Goal: Task Accomplishment & Management: Complete application form

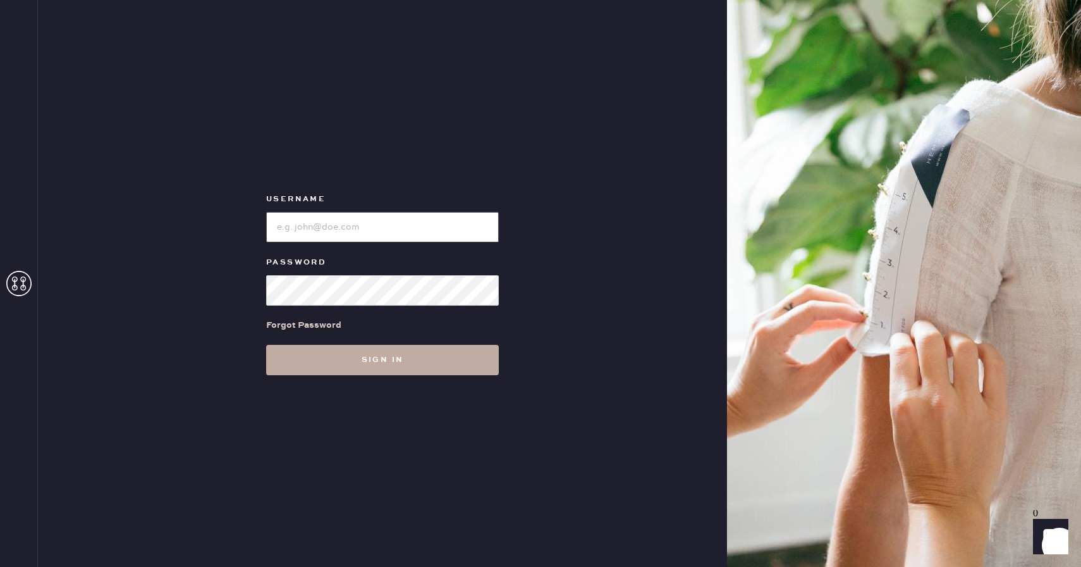
type input "reformationcherrycreek"
click at [323, 362] on button "Sign in" at bounding box center [382, 360] width 233 height 30
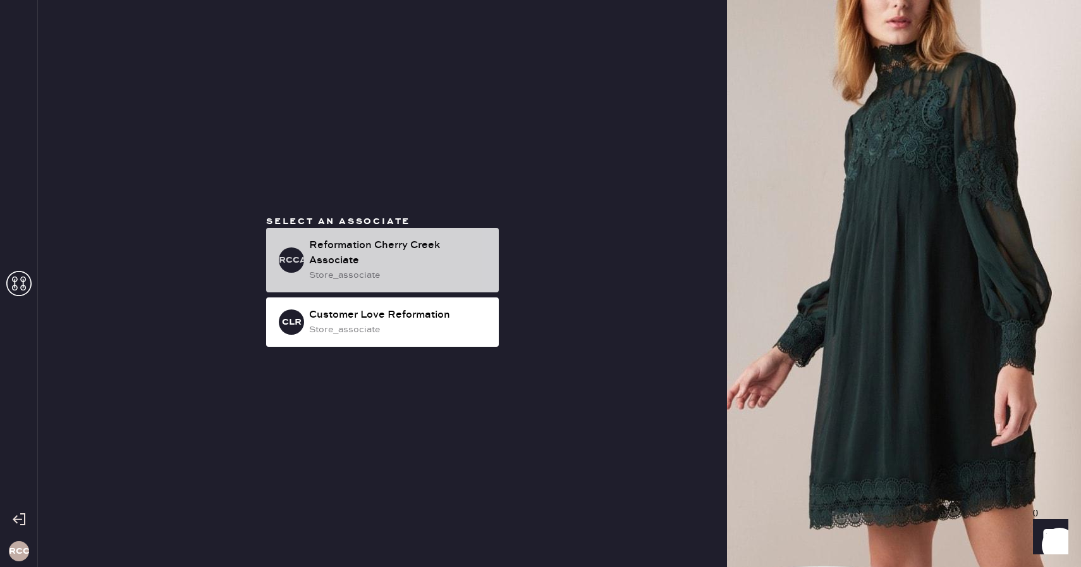
click at [355, 268] on div "store_associate" at bounding box center [399, 275] width 180 height 14
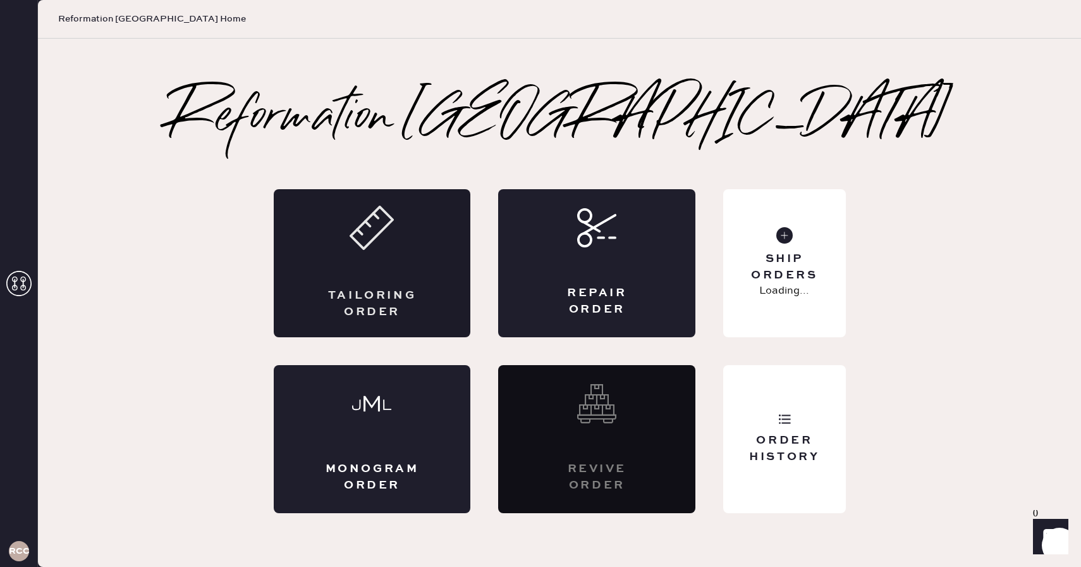
click at [369, 280] on div "Tailoring Order" at bounding box center [372, 263] width 197 height 148
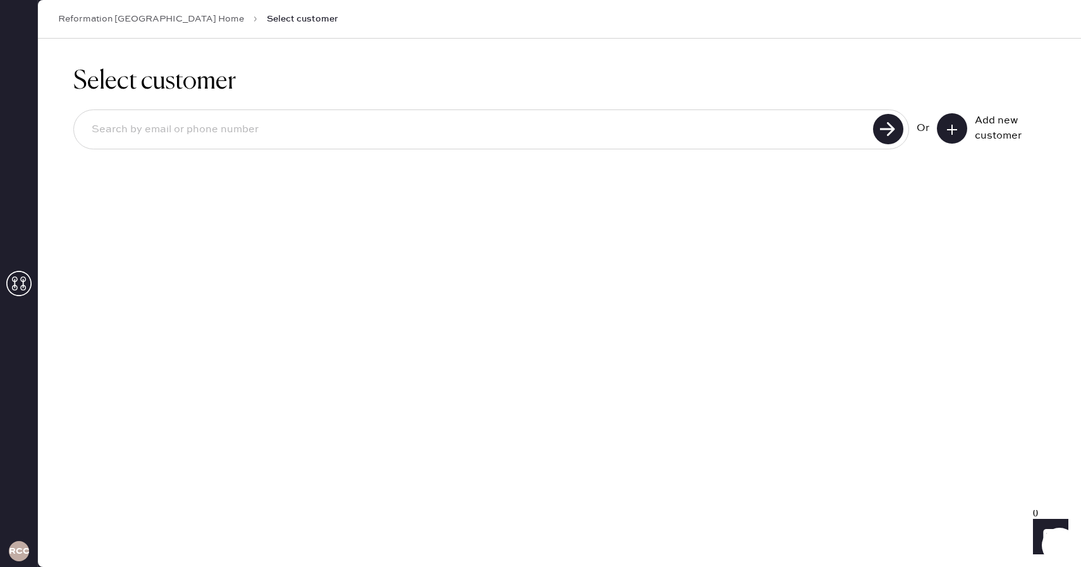
click at [264, 130] on input at bounding box center [476, 129] width 788 height 29
click at [956, 133] on icon at bounding box center [952, 129] width 13 height 13
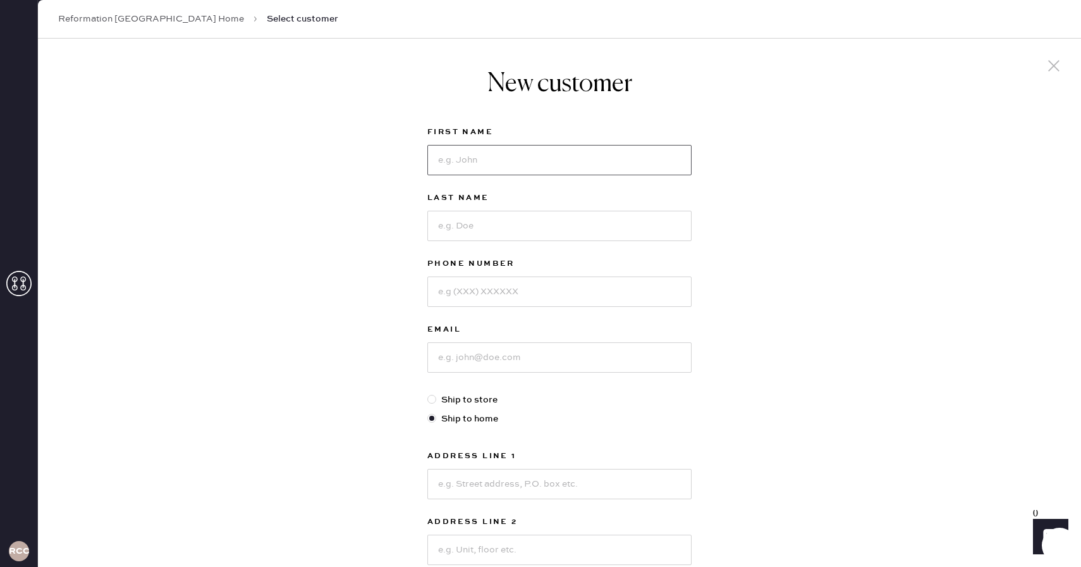
click at [462, 168] on input at bounding box center [560, 160] width 264 height 30
paste input "[PERSON_NAME]"
drag, startPoint x: 512, startPoint y: 166, endPoint x: 472, endPoint y: 161, distance: 40.2
click at [472, 161] on input "[PERSON_NAME]" at bounding box center [560, 160] width 264 height 30
type input "[PERSON_NAME]"
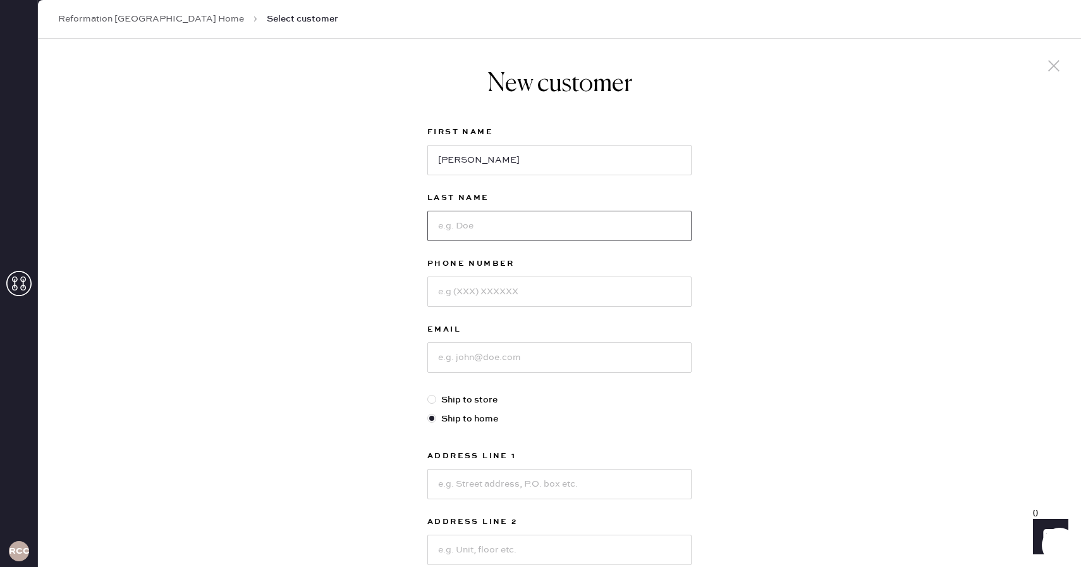
paste input "[PERSON_NAME]"
type input "[PERSON_NAME]"
click at [467, 283] on input at bounding box center [560, 291] width 264 height 30
paste input "[PHONE_NUMBER]"
click at [449, 288] on input "[PHONE_NUMBER]" at bounding box center [560, 291] width 264 height 30
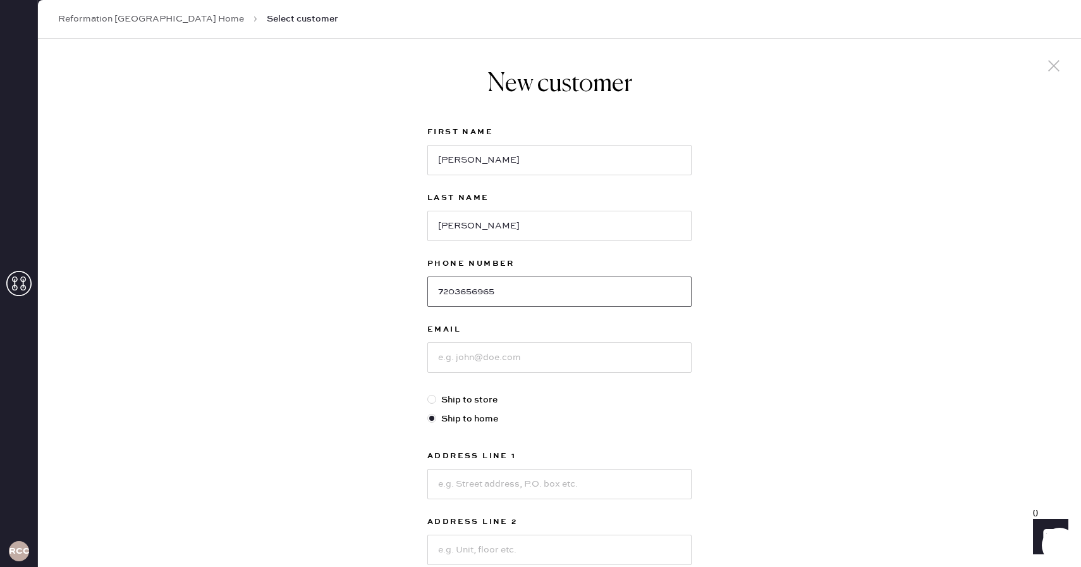
type input "7203656965"
click at [474, 363] on input at bounding box center [560, 357] width 264 height 30
paste input "[EMAIL_ADDRESS][DOMAIN_NAME]"
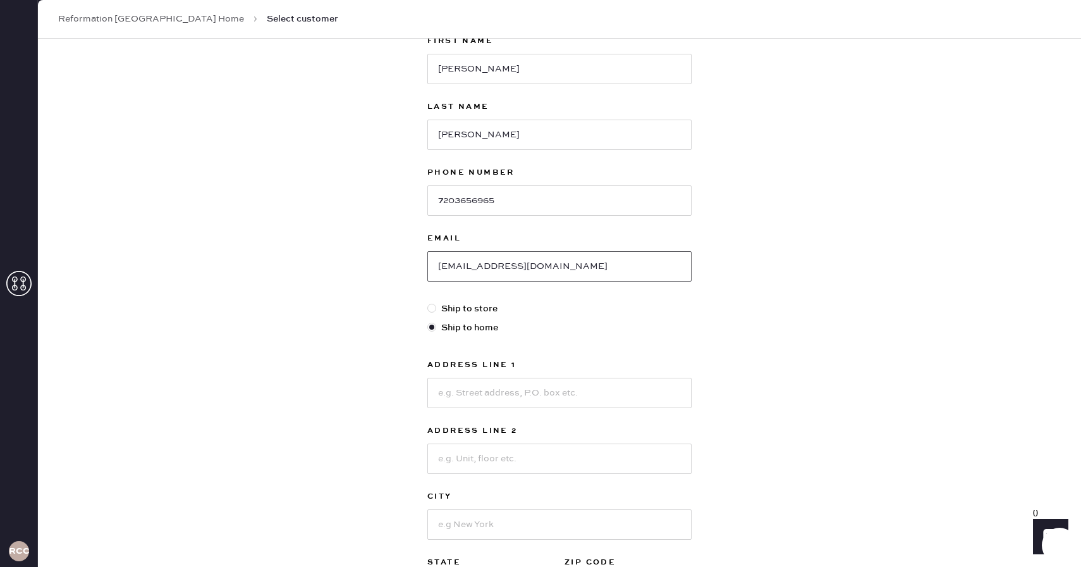
scroll to position [95, 0]
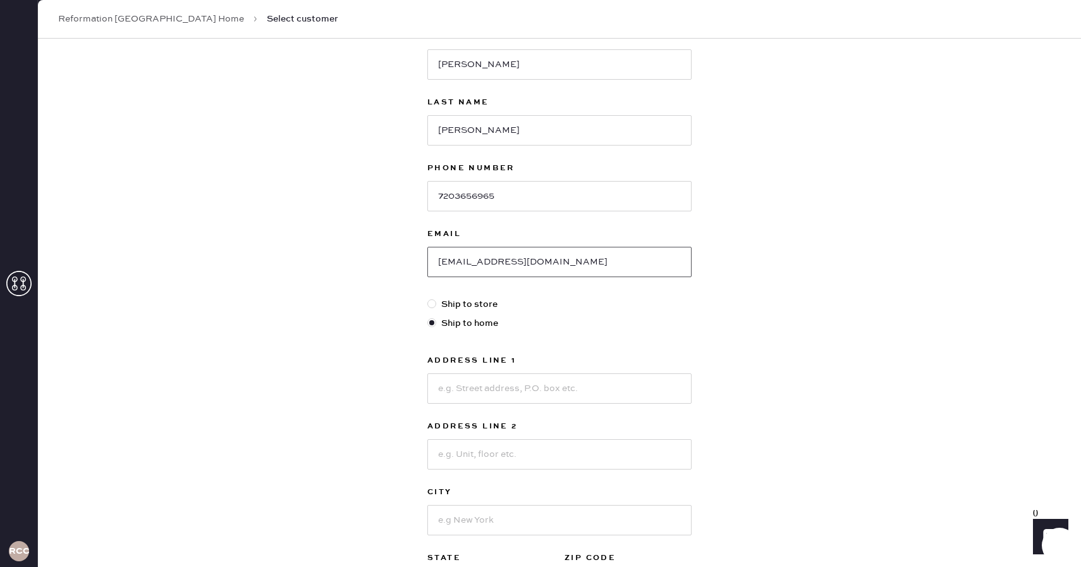
type input "[EMAIL_ADDRESS][DOMAIN_NAME]"
click at [473, 384] on input at bounding box center [560, 388] width 264 height 30
paste input "[STREET_ADDRESS]"
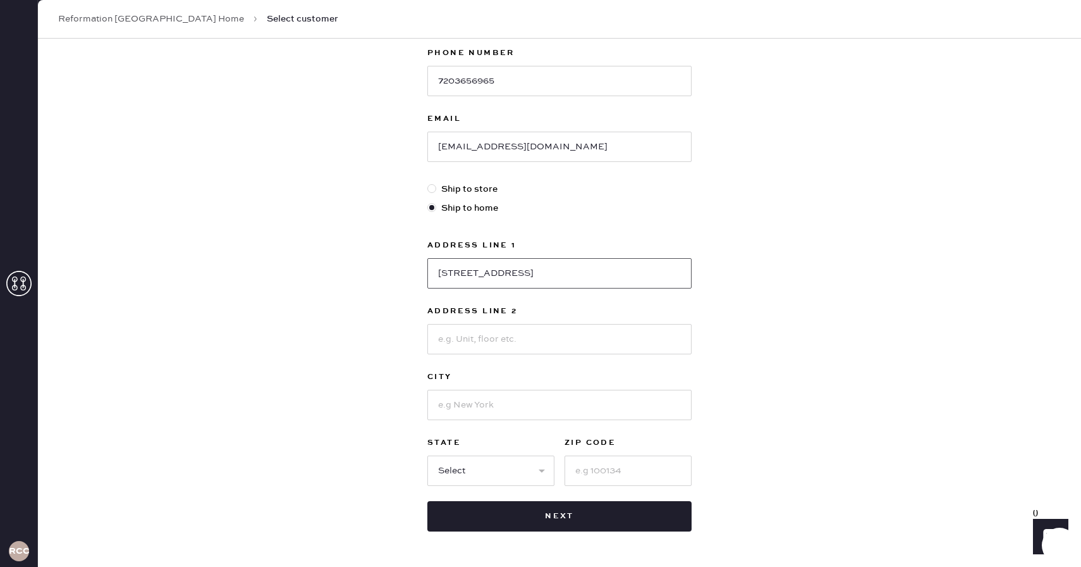
scroll to position [213, 0]
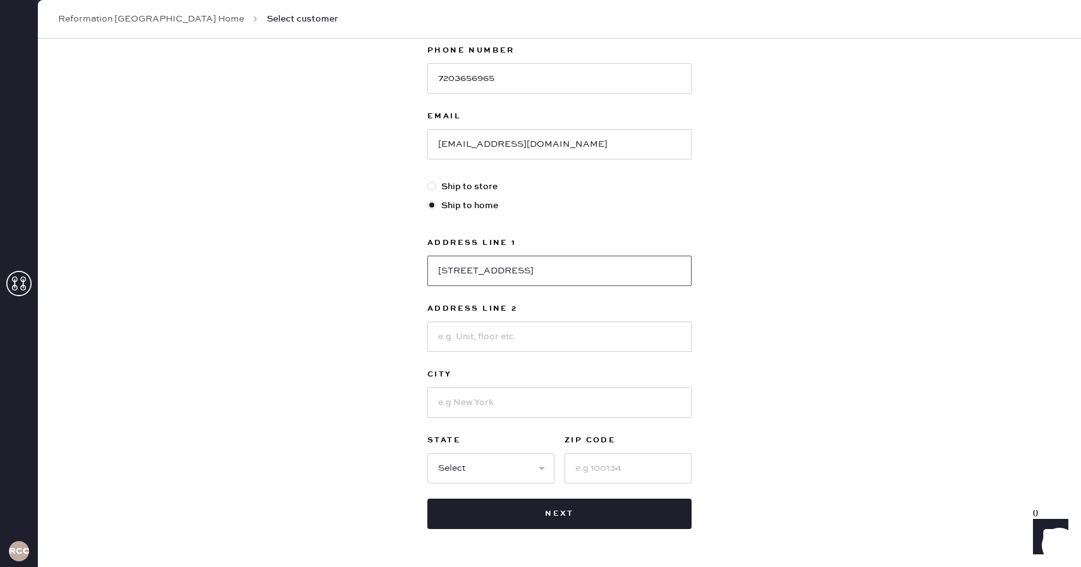
drag, startPoint x: 547, startPoint y: 272, endPoint x: 750, endPoint y: 269, distance: 203.0
click at [750, 269] on div "New customer First Name [PERSON_NAME] Last Name [PERSON_NAME] Phone Number [PHO…" at bounding box center [560, 217] width 1044 height 784
type input "[STREET_ADDRESS]"
click at [451, 341] on input at bounding box center [560, 336] width 264 height 30
type input "Unit 906"
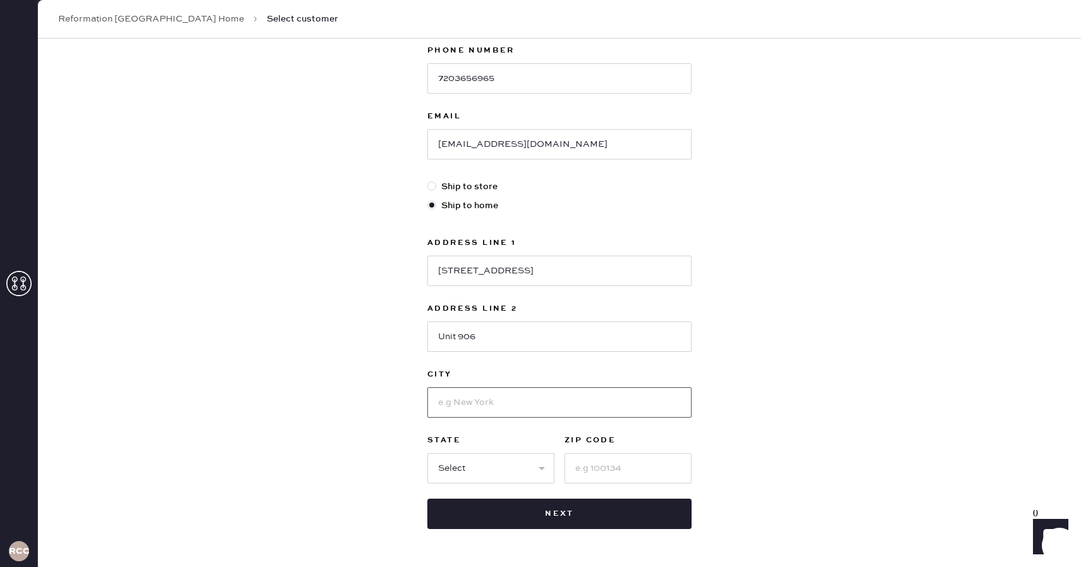
click at [467, 409] on input at bounding box center [560, 402] width 264 height 30
type input "[GEOGRAPHIC_DATA]"
click at [493, 465] on select "Select AK AL AR AZ CA CO CT [GEOGRAPHIC_DATA] DE FL [GEOGRAPHIC_DATA] HI [GEOGR…" at bounding box center [491, 468] width 127 height 30
select select "CO"
click at [598, 467] on input at bounding box center [628, 468] width 127 height 30
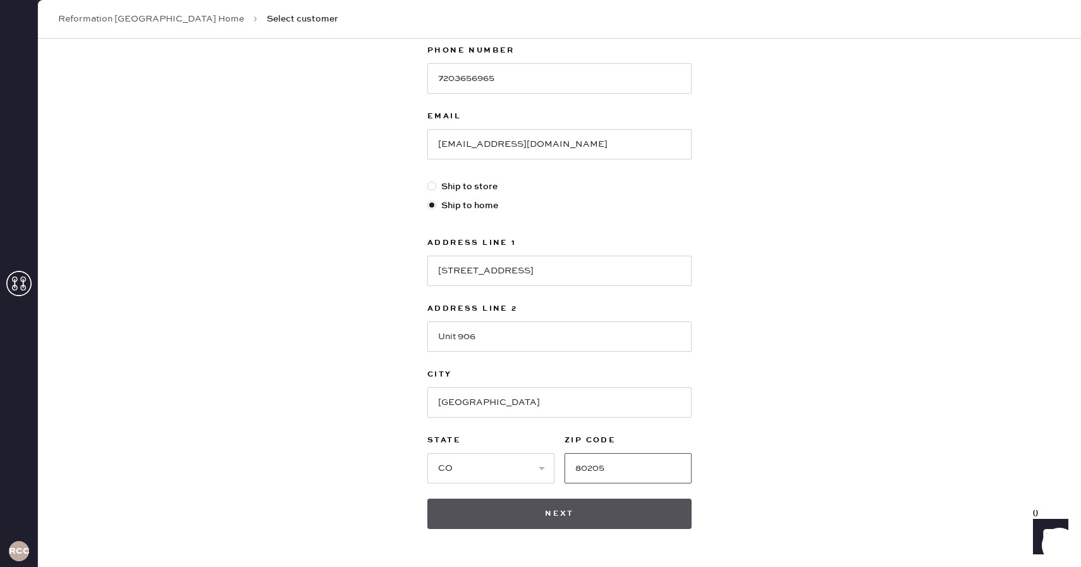
type input "80205"
click at [513, 505] on button "Next" at bounding box center [560, 513] width 264 height 30
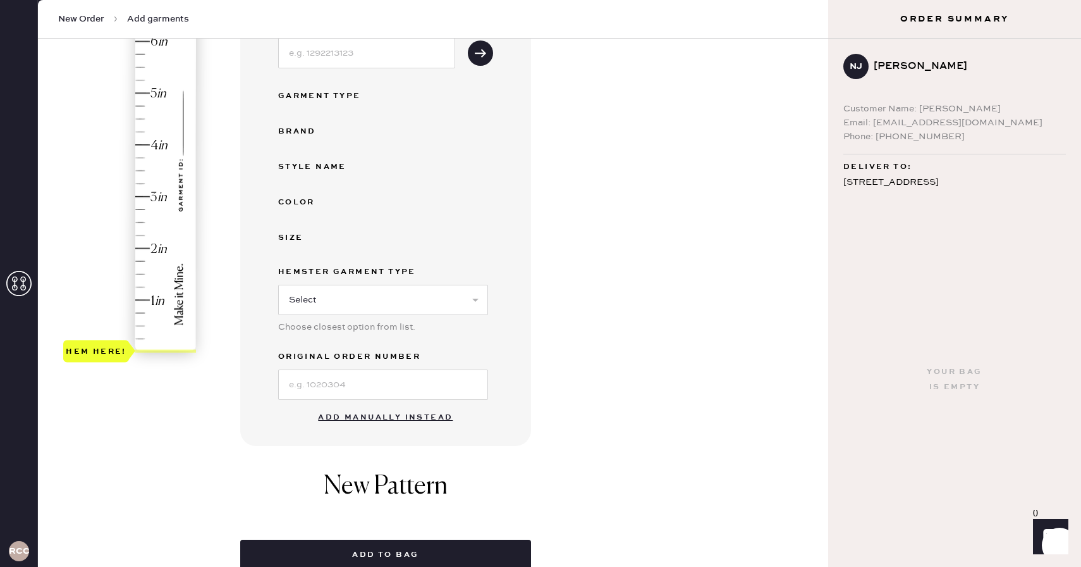
scroll to position [212, 0]
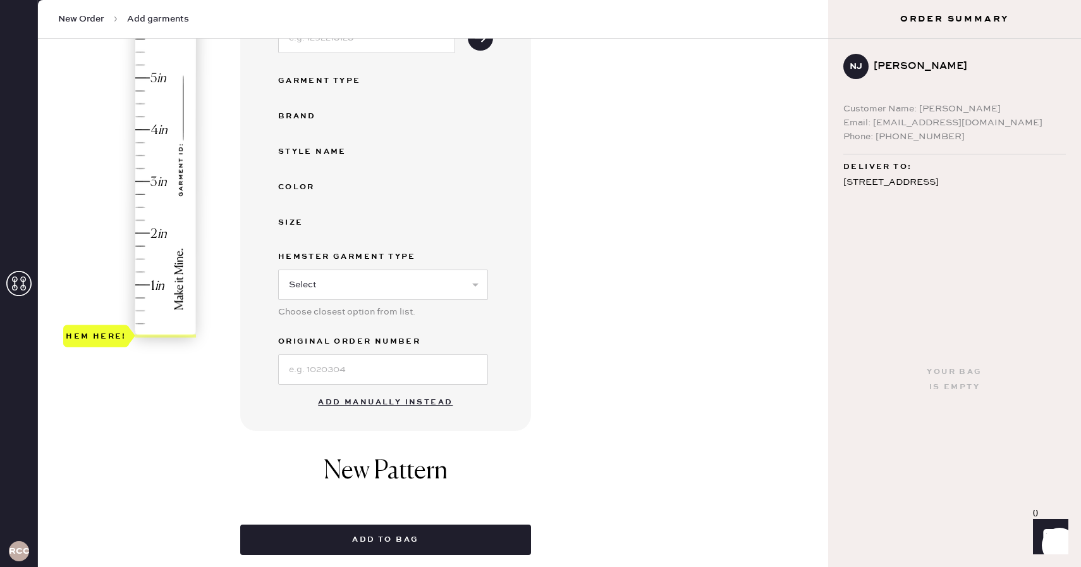
click at [154, 75] on div "Hem here!" at bounding box center [130, 155] width 135 height 373
click at [358, 402] on button "Add manually instead" at bounding box center [386, 402] width 150 height 25
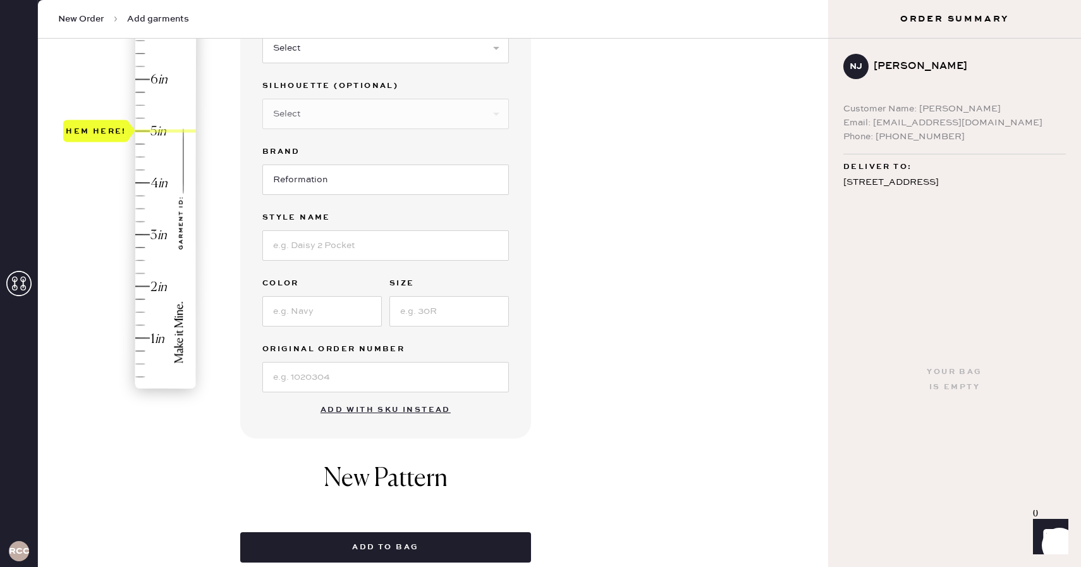
scroll to position [0, 0]
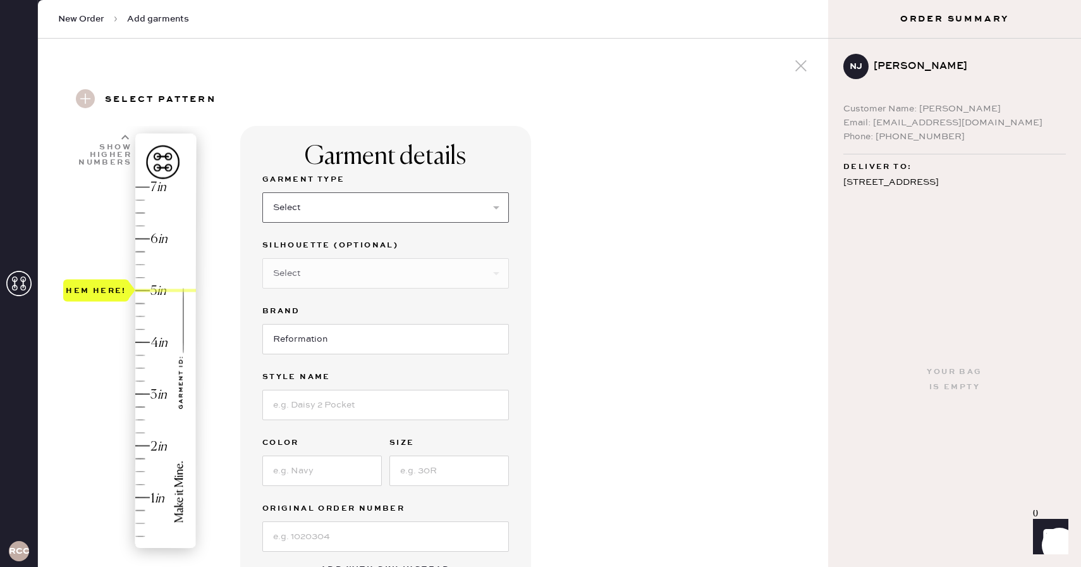
click at [339, 214] on select "Select Basic Skirt Jeans Leggings Pants Shorts Basic Sleeved Dress Basic Sleeve…" at bounding box center [385, 207] width 247 height 30
select select "7"
click at [360, 281] on select "Select Maxi Dress Midi Dress Mini Dress Other" at bounding box center [385, 273] width 247 height 30
select select "33"
click at [307, 349] on input "Reformation" at bounding box center [385, 339] width 247 height 30
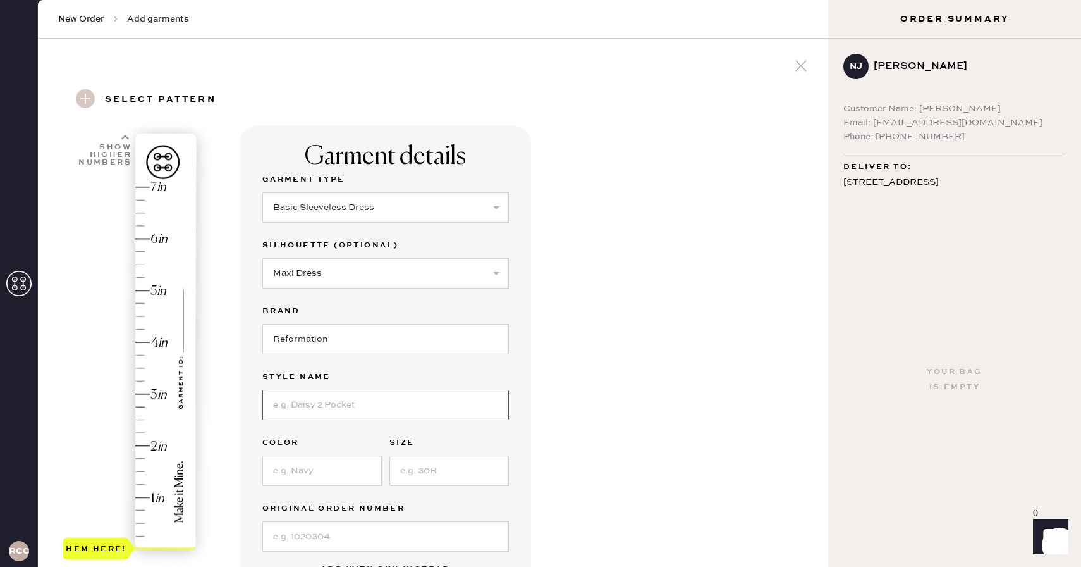
click at [337, 399] on input at bounding box center [385, 405] width 247 height 30
type input "Tripoli Dress"
click at [332, 468] on input at bounding box center [322, 470] width 120 height 30
type input "Crysanthemum"
click at [408, 470] on input at bounding box center [450, 470] width 120 height 30
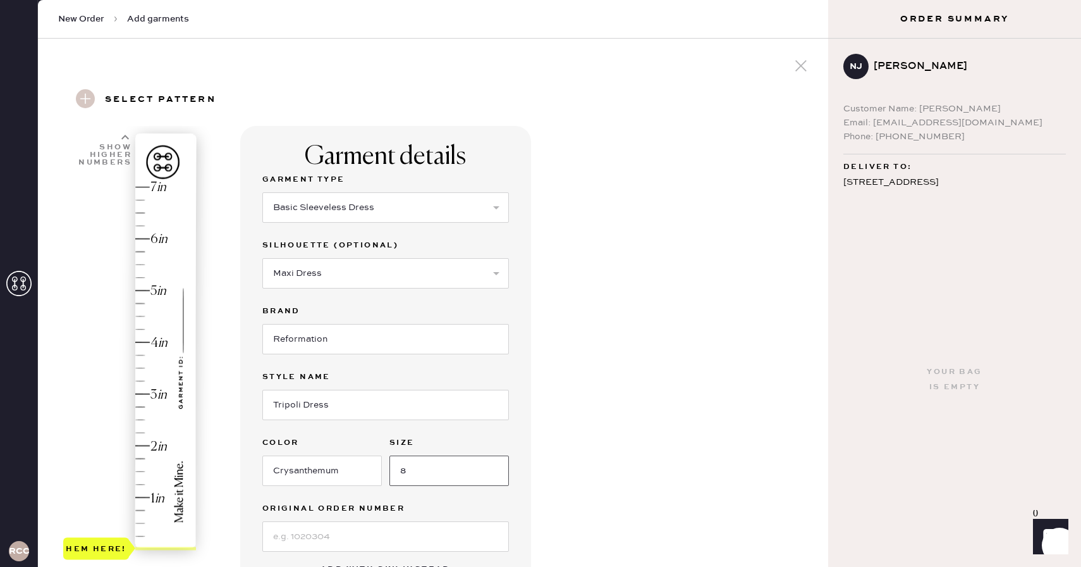
type input "8"
click at [280, 469] on input "Crysanthemum" at bounding box center [322, 470] width 120 height 30
type input "Chrysanthemum"
click at [362, 541] on input at bounding box center [385, 536] width 247 height 30
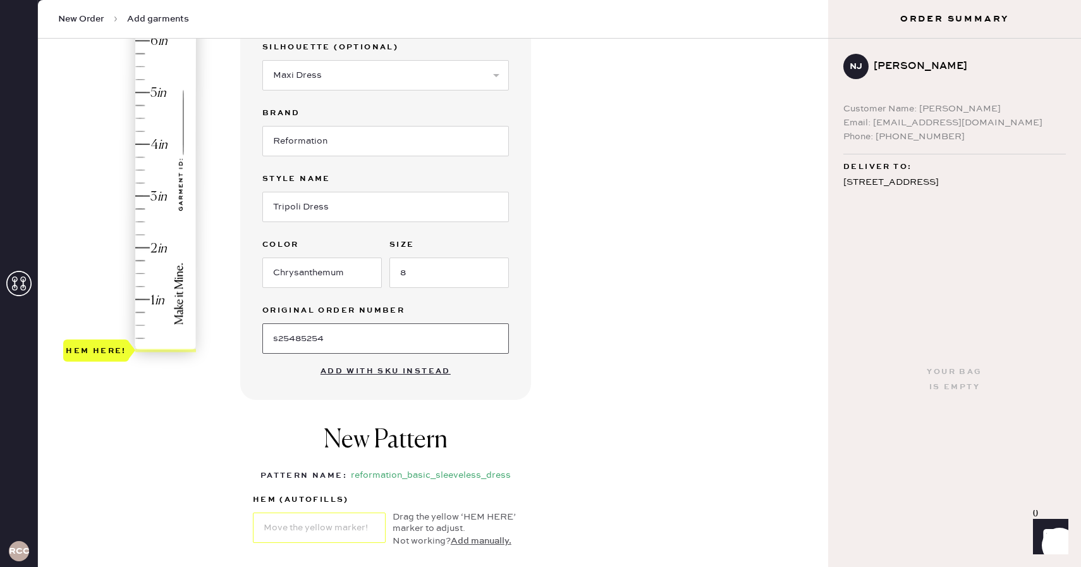
scroll to position [199, 0]
type input "s25485254"
type input "5"
click at [156, 94] on div "Hem here!" at bounding box center [130, 168] width 135 height 373
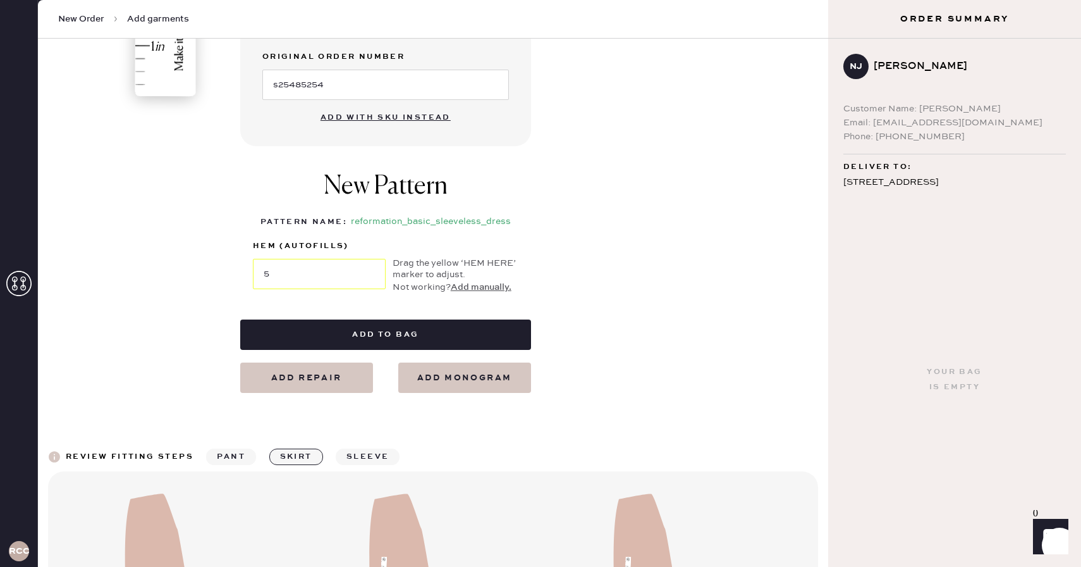
scroll to position [453, 0]
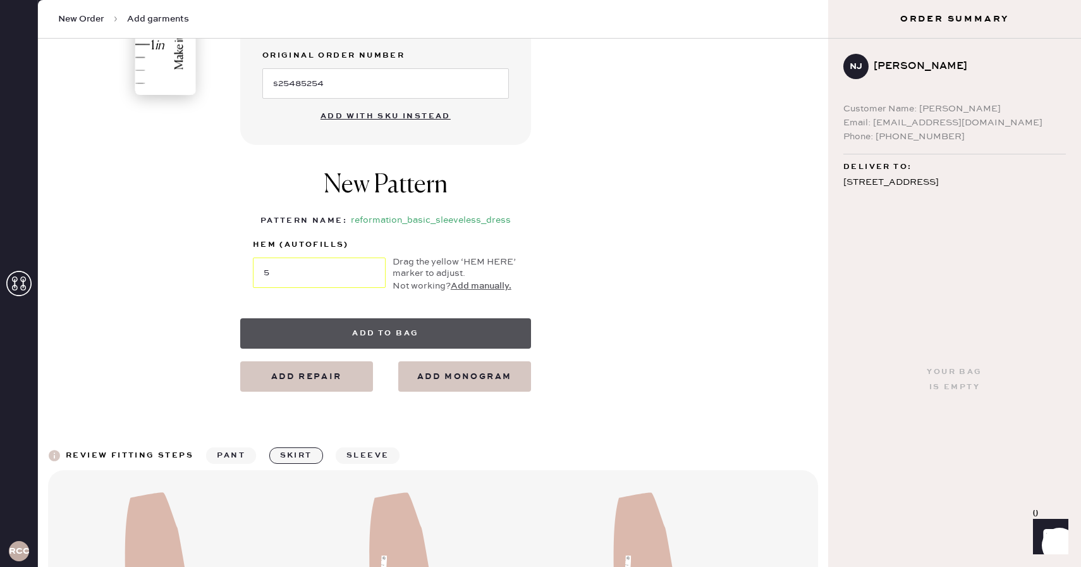
click at [402, 340] on button "Add to bag" at bounding box center [385, 333] width 291 height 30
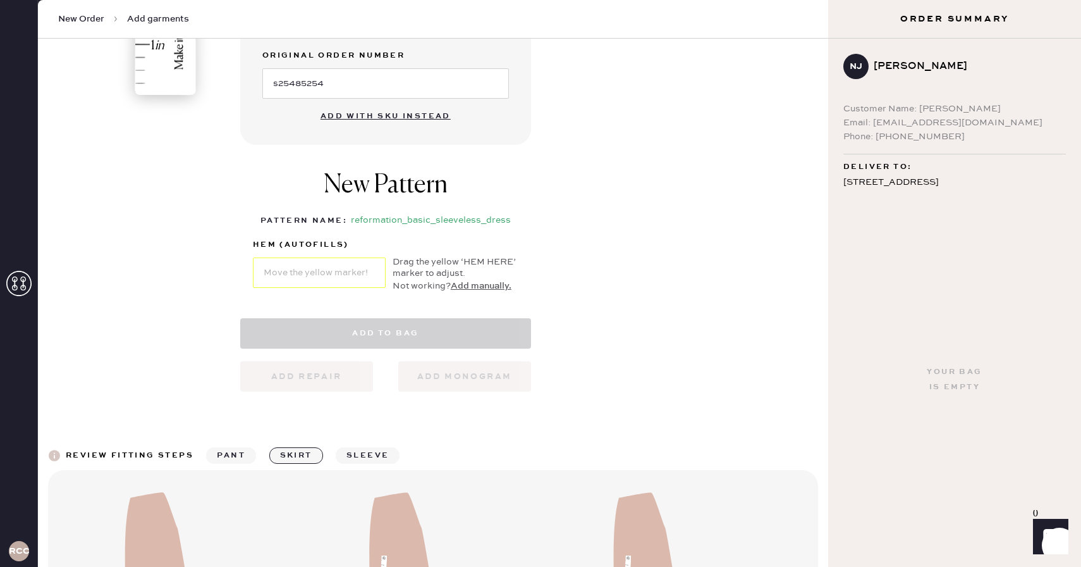
select select "7"
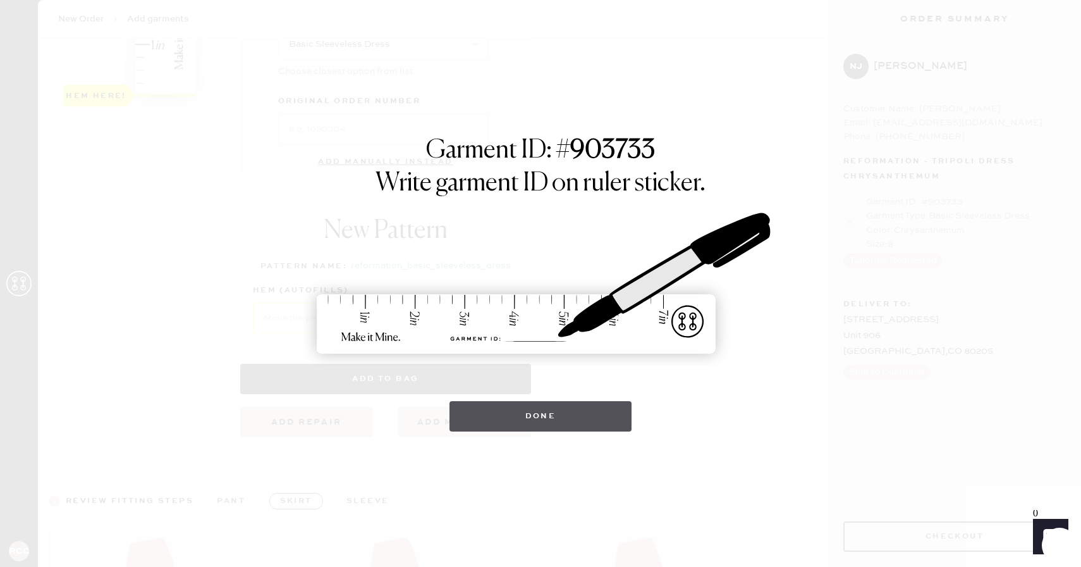
click at [562, 426] on button "Done" at bounding box center [541, 416] width 183 height 30
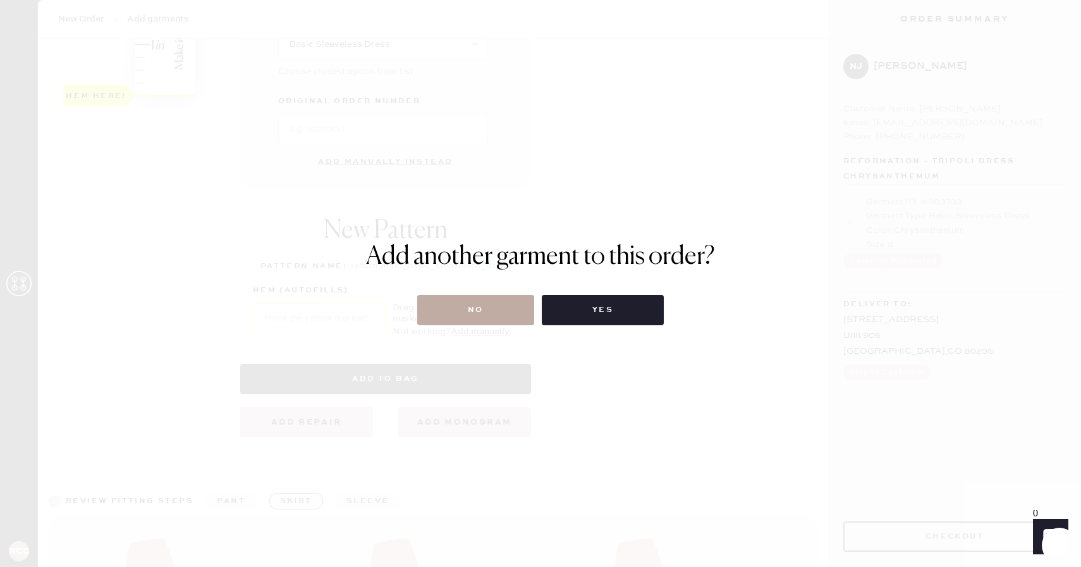
click at [478, 319] on button "No" at bounding box center [475, 310] width 117 height 30
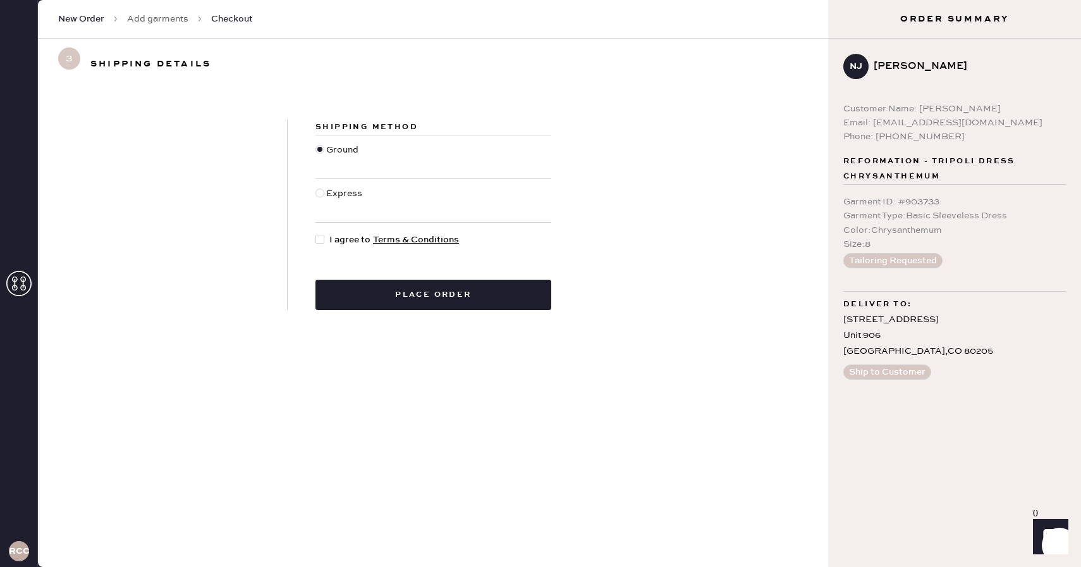
click at [316, 238] on div at bounding box center [320, 239] width 9 height 9
click at [316, 233] on input "I agree to Terms & Conditions" at bounding box center [316, 233] width 1 height 1
checkbox input "true"
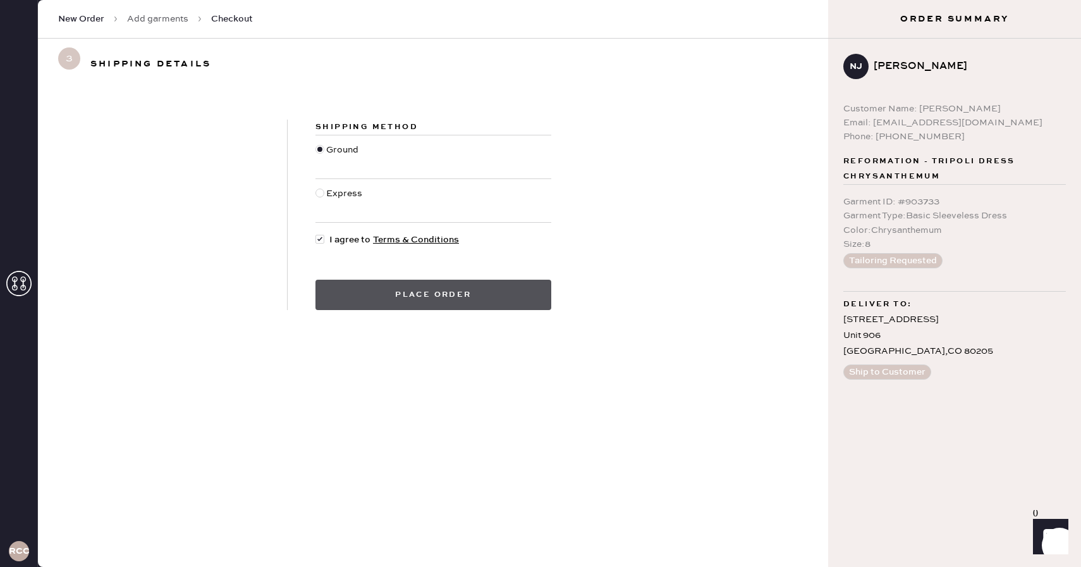
click at [355, 297] on button "Place order" at bounding box center [434, 295] width 236 height 30
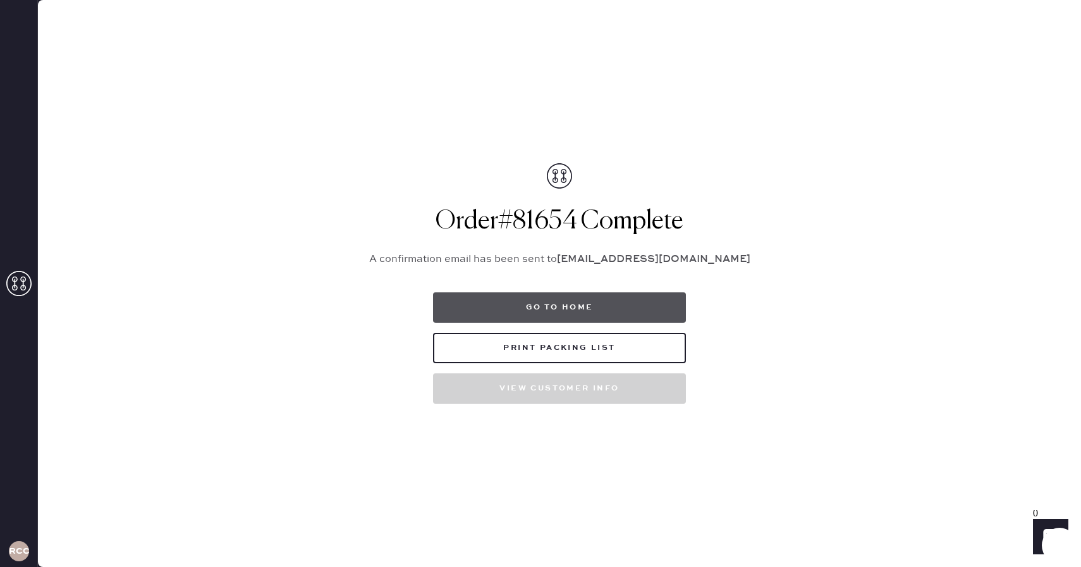
click at [594, 312] on button "Go to home" at bounding box center [559, 307] width 253 height 30
